Goal: Navigation & Orientation: Find specific page/section

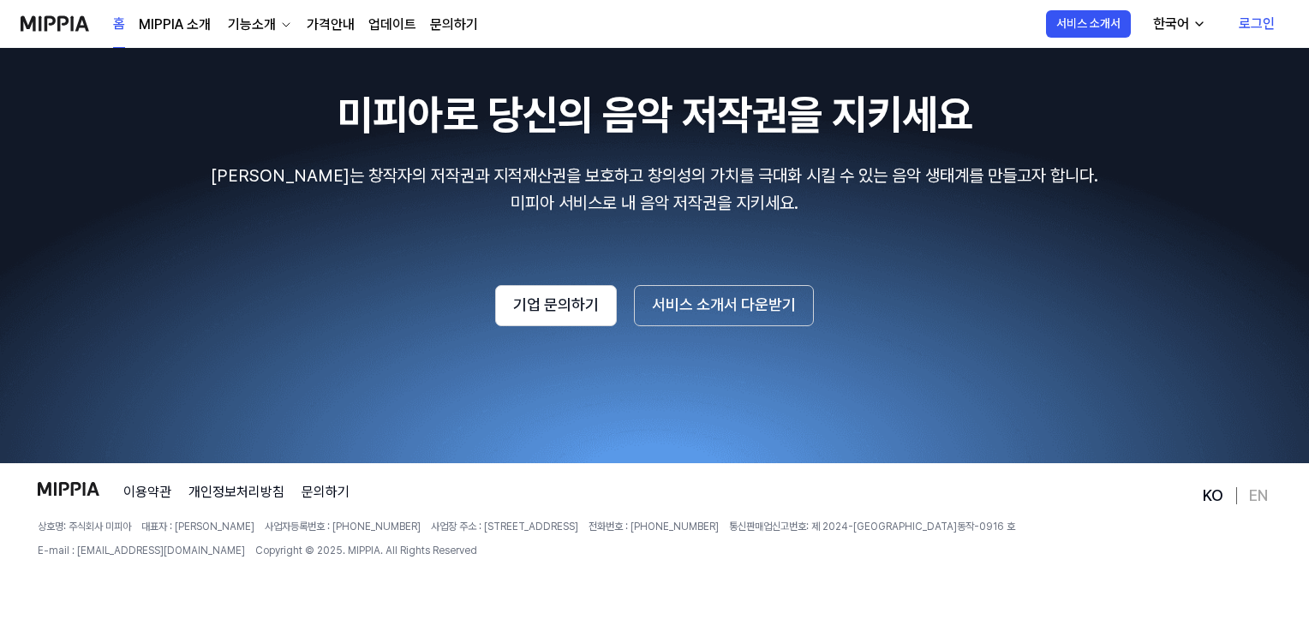
scroll to position [3048, 0]
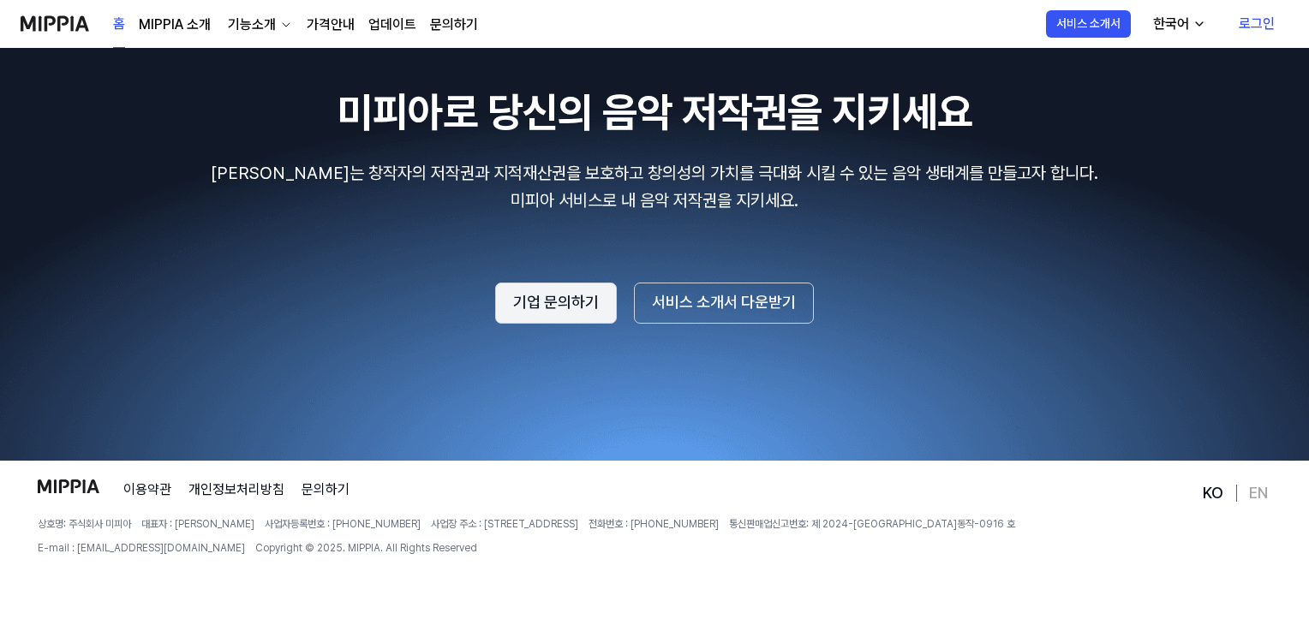
drag, startPoint x: 0, startPoint y: 0, endPoint x: 544, endPoint y: 299, distance: 620.5
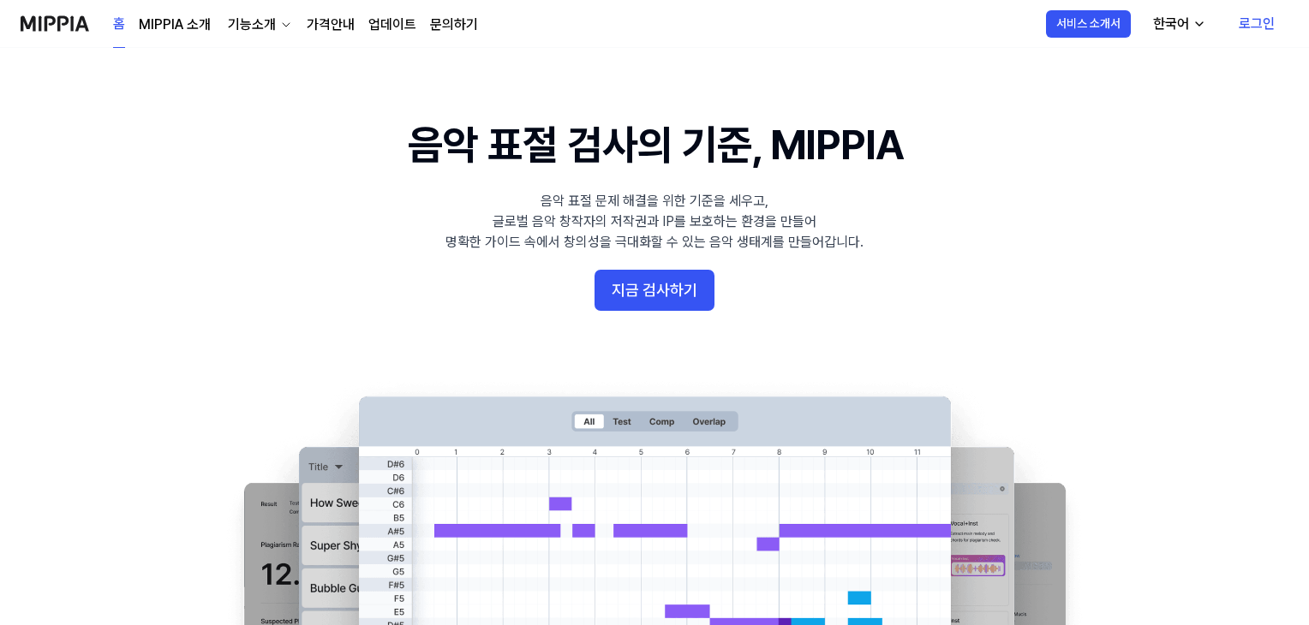
click at [263, 15] on div "기능소개" at bounding box center [251, 25] width 55 height 21
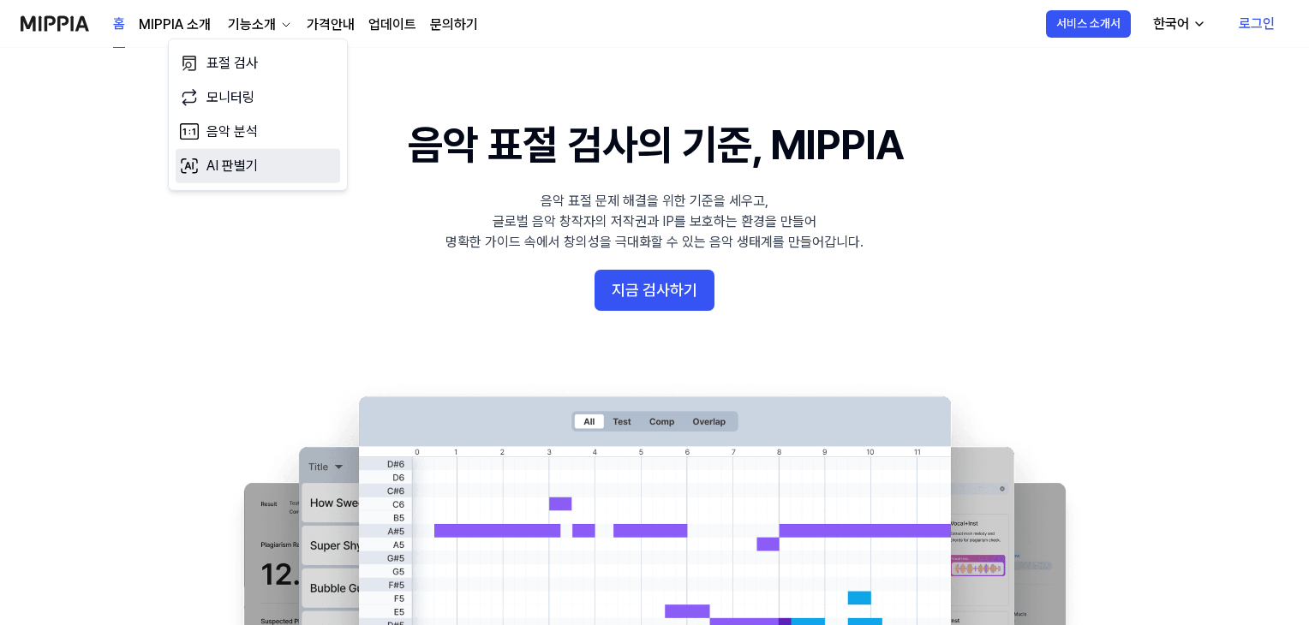
click at [267, 159] on link "AI 판별기" at bounding box center [258, 166] width 164 height 34
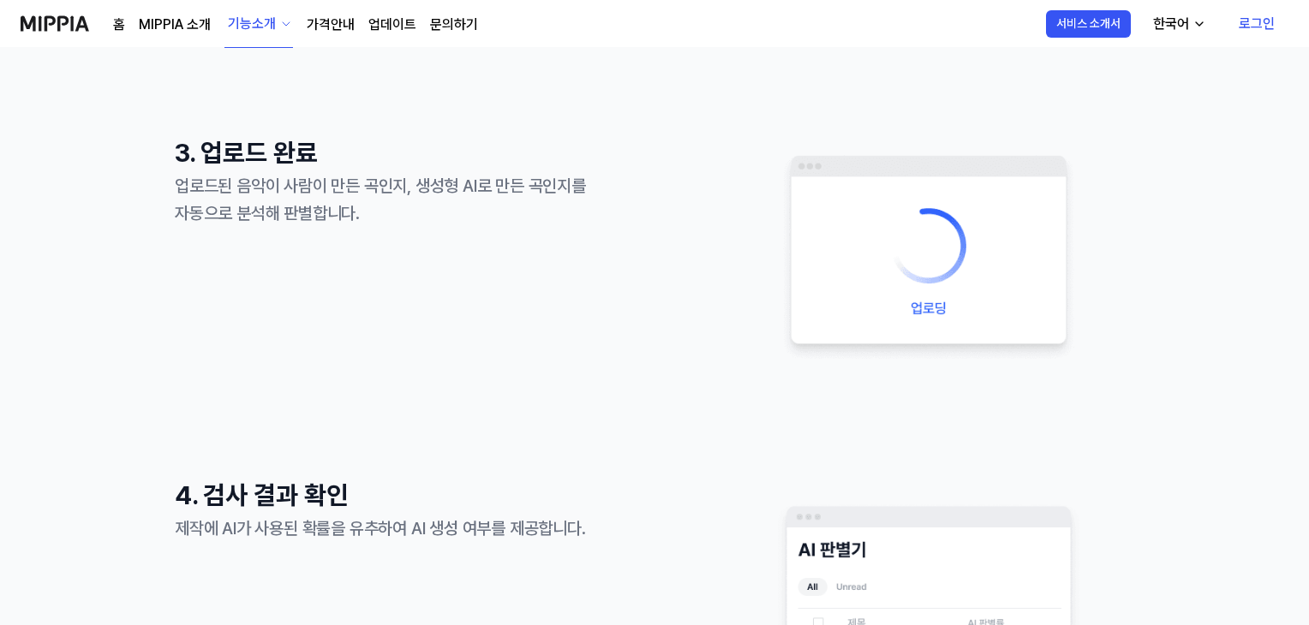
scroll to position [1028, 0]
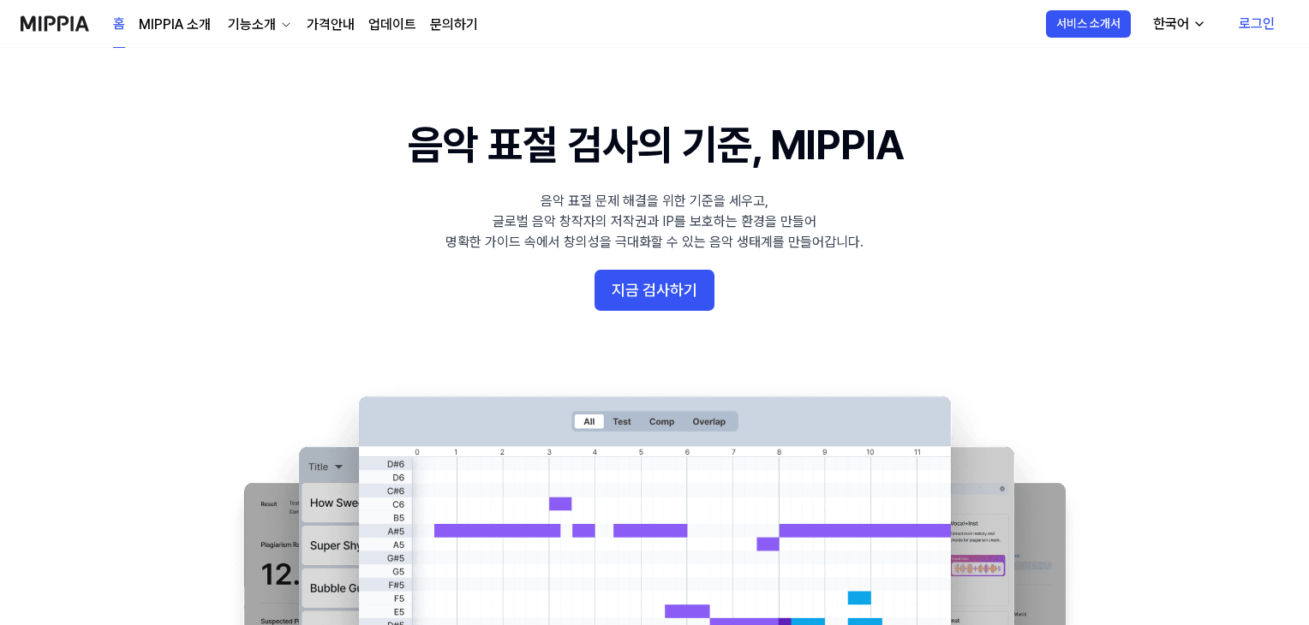
click at [449, 32] on link "문의하기" at bounding box center [454, 25] width 48 height 21
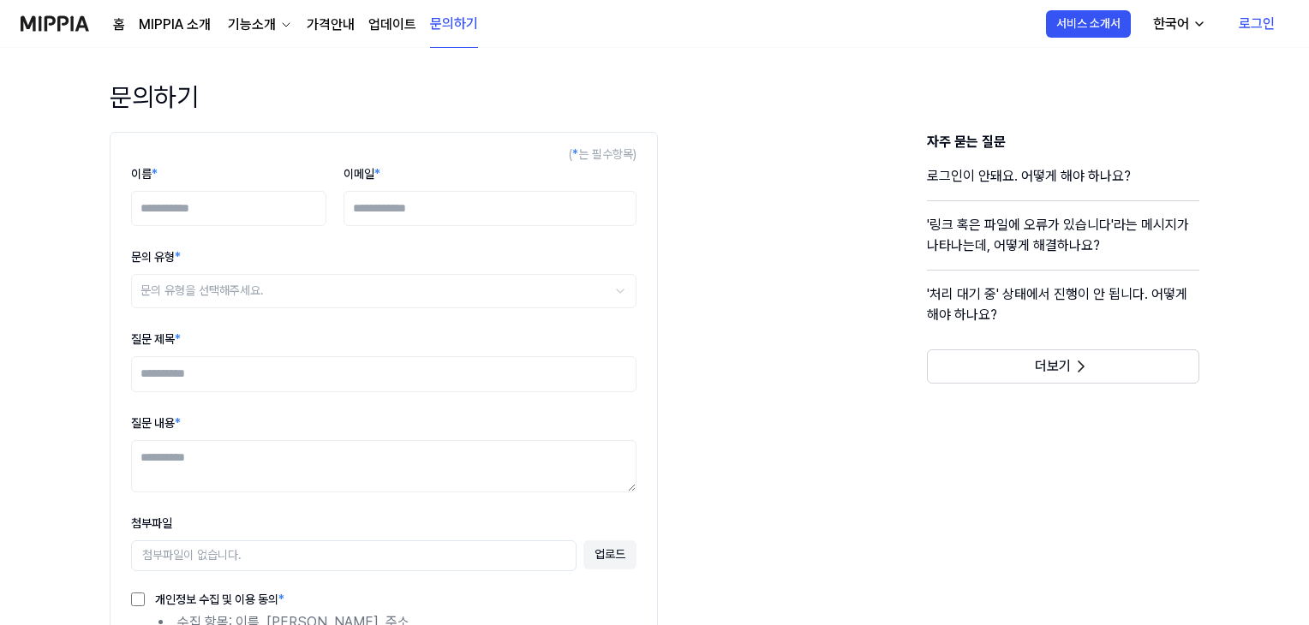
click at [377, 25] on link "업데이트" at bounding box center [392, 25] width 48 height 21
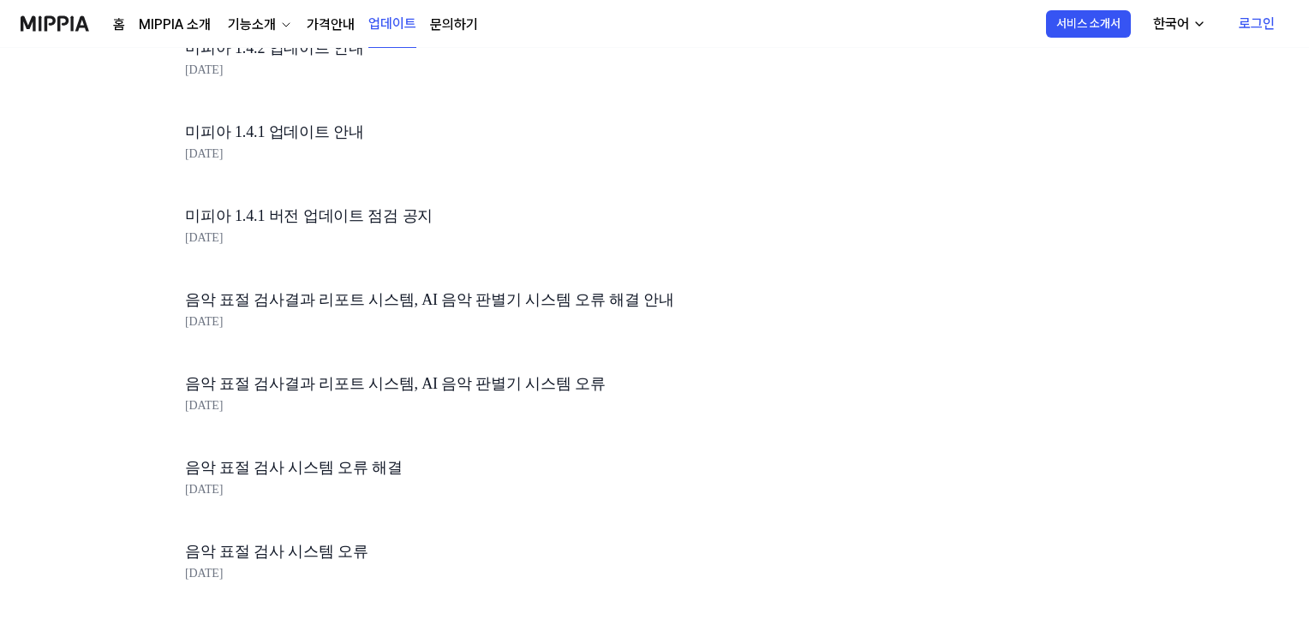
scroll to position [428, 0]
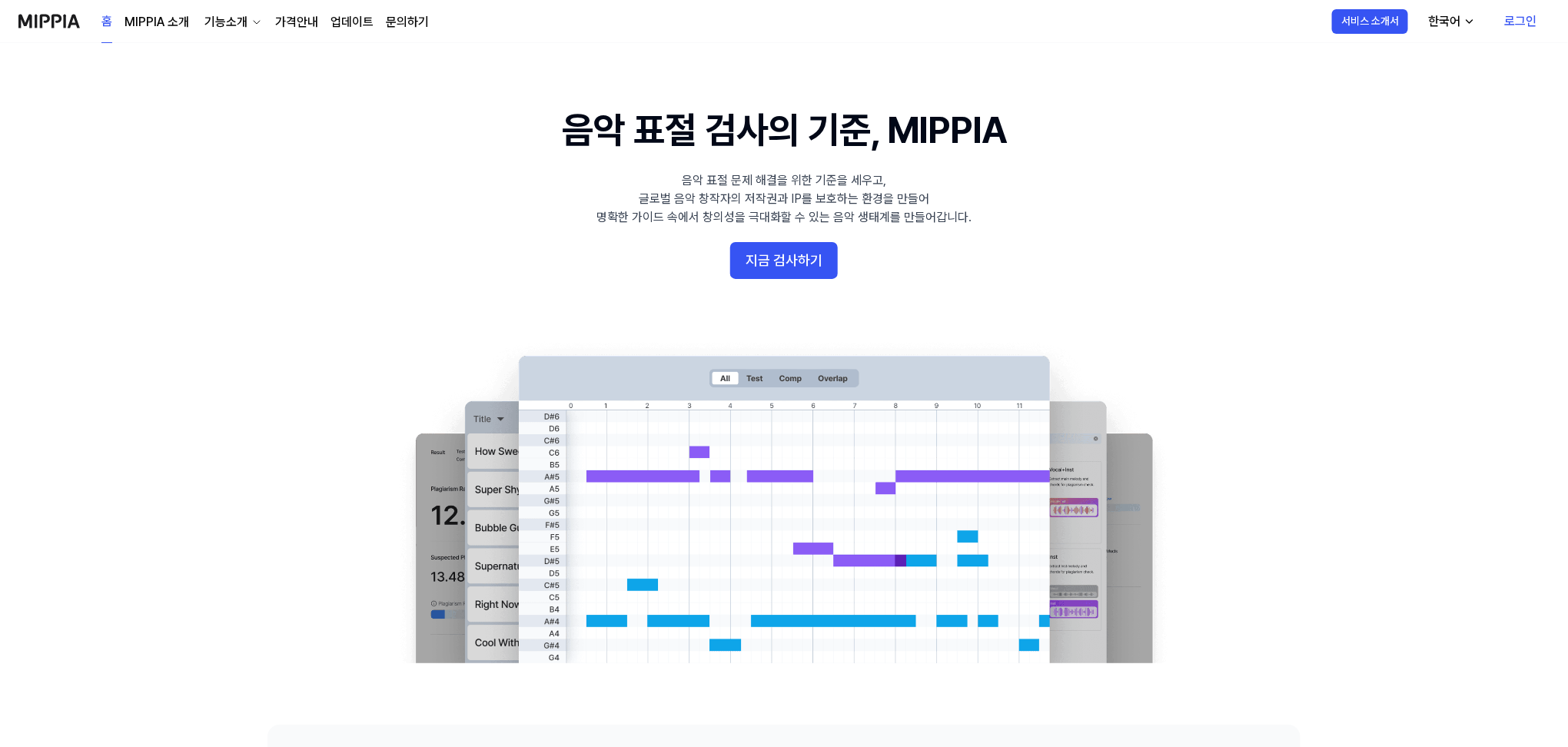
click at [219, 16] on div "기능소개" at bounding box center [225, 22] width 49 height 19
click at [199, 151] on link "AI 판별기" at bounding box center [232, 149] width 147 height 31
